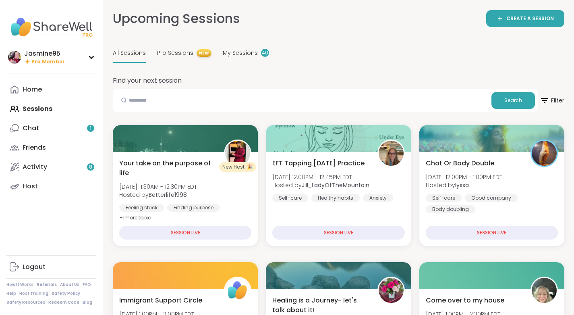
click at [58, 191] on link "Host" at bounding box center [51, 186] width 90 height 19
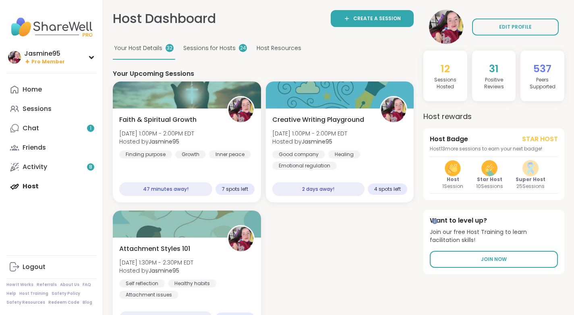
click at [204, 119] on div "Faith & Spiritual Growth Sun, Aug 10 | 1:00PM - 2:00PM EDT Hosted by Jasmine95 …" at bounding box center [186, 137] width 135 height 44
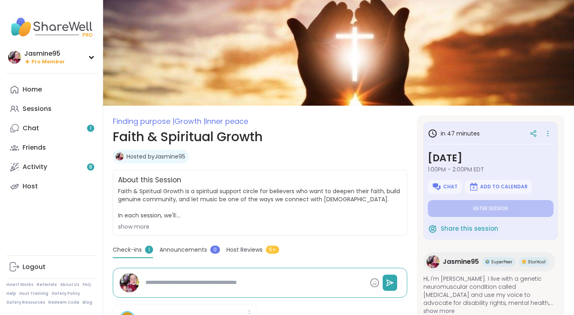
click at [546, 136] on icon at bounding box center [548, 133] width 8 height 11
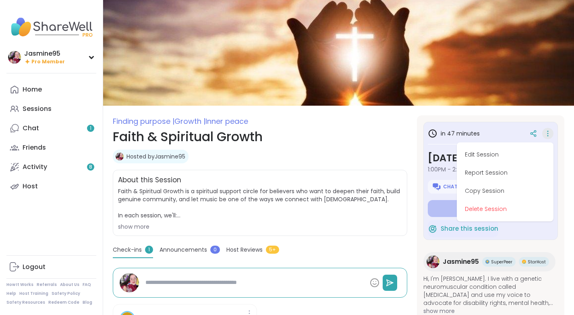
click at [495, 213] on button "Delete Session" at bounding box center [505, 209] width 90 height 18
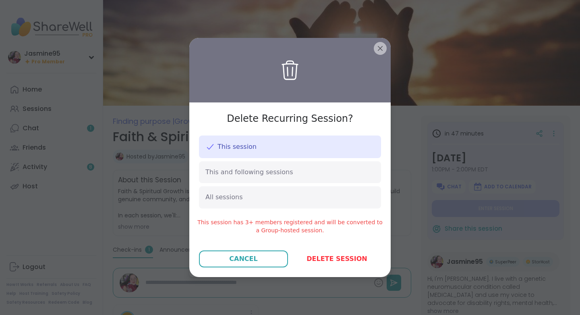
click at [354, 259] on span "Delete session" at bounding box center [337, 259] width 60 height 10
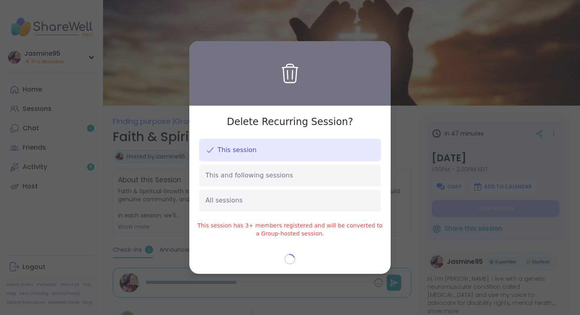
type textarea "*"
